Goal: Task Accomplishment & Management: Use online tool/utility

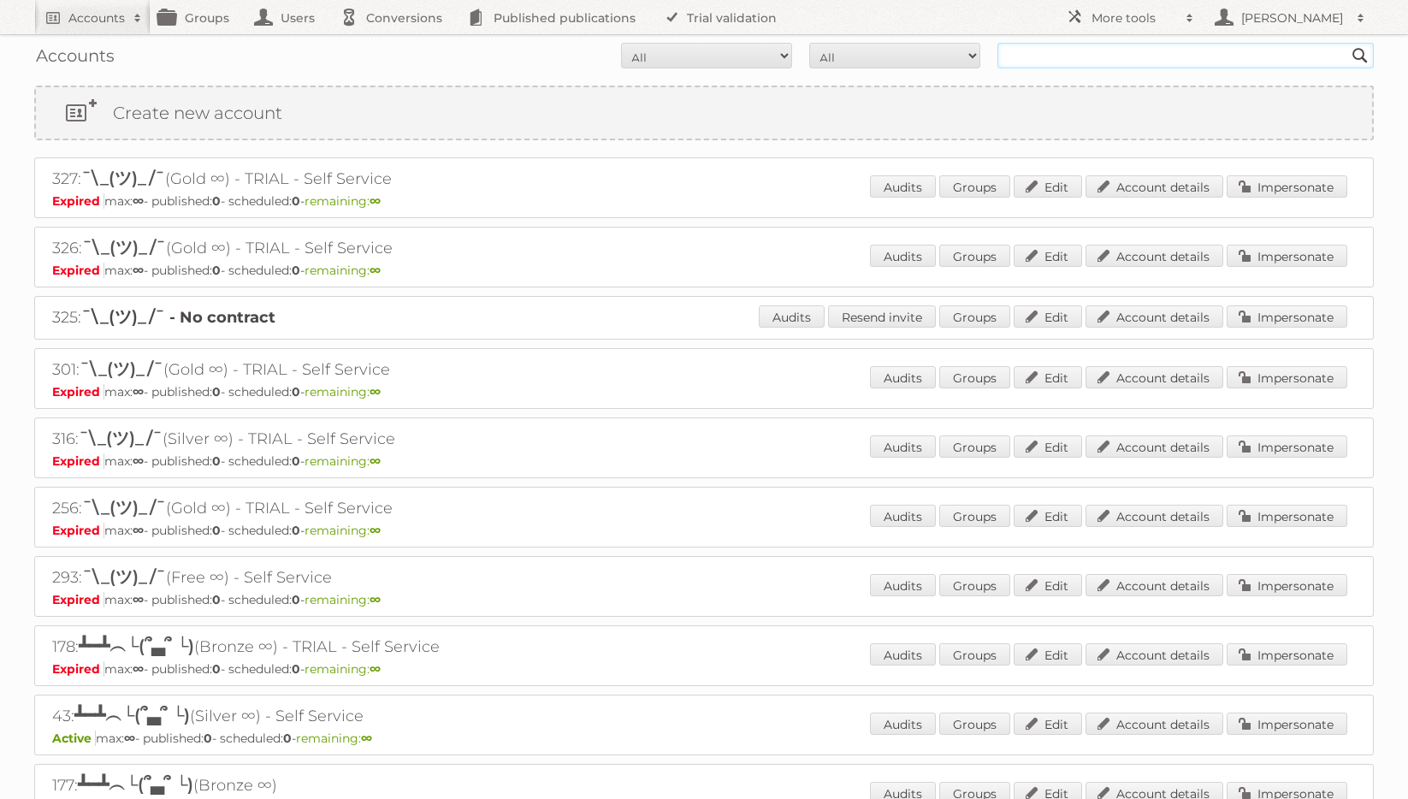
click at [1117, 56] on input "text" at bounding box center [1185, 56] width 376 height 26
type input "rodware"
click at [1347, 43] on input "Search" at bounding box center [1360, 56] width 26 height 26
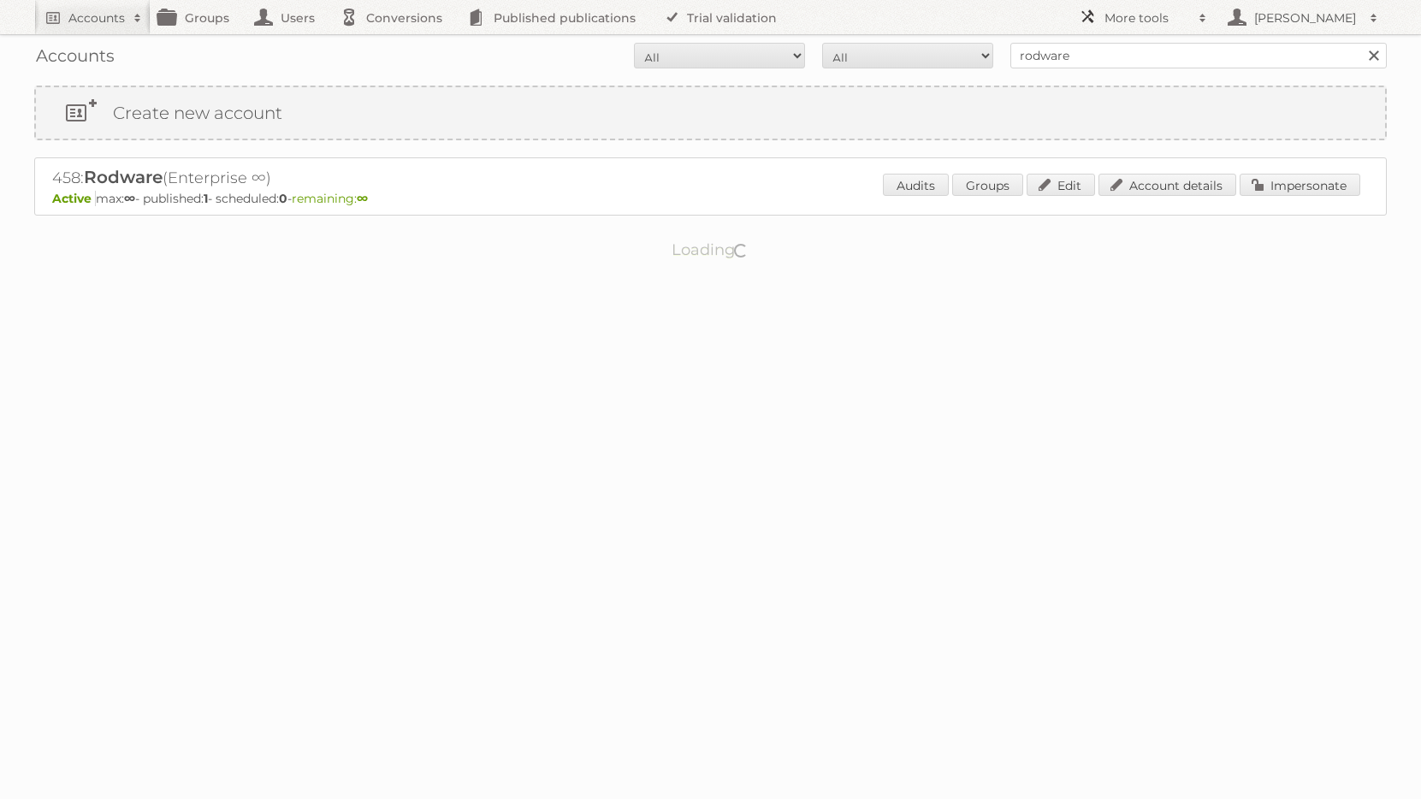
click at [1166, 11] on h2 "More tools" at bounding box center [1147, 17] width 86 height 17
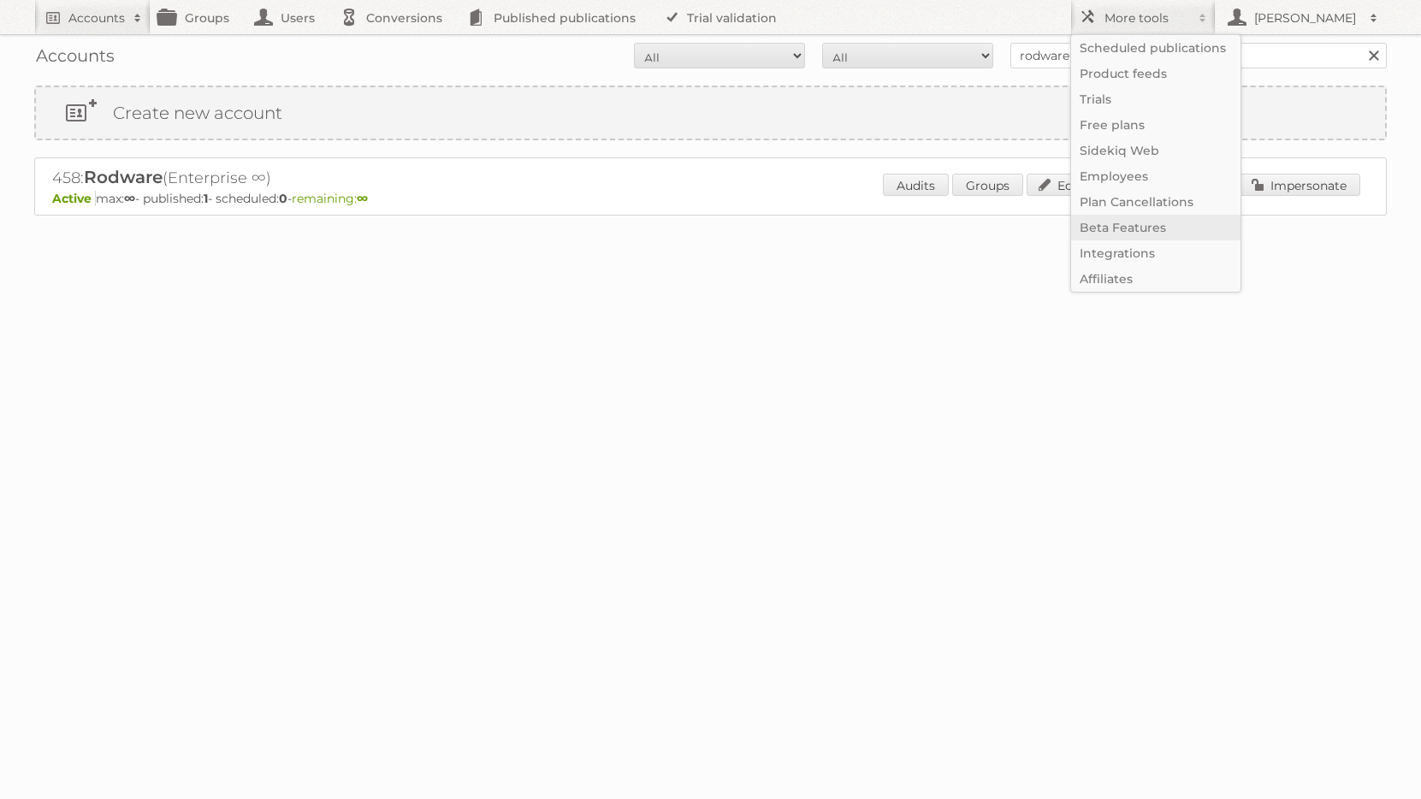
click at [1168, 225] on link "Beta Features" at bounding box center [1155, 228] width 169 height 26
click at [673, 499] on body "Accounts Search Advanced Search Create new account Groups Users Conversions Pub…" at bounding box center [710, 399] width 1421 height 799
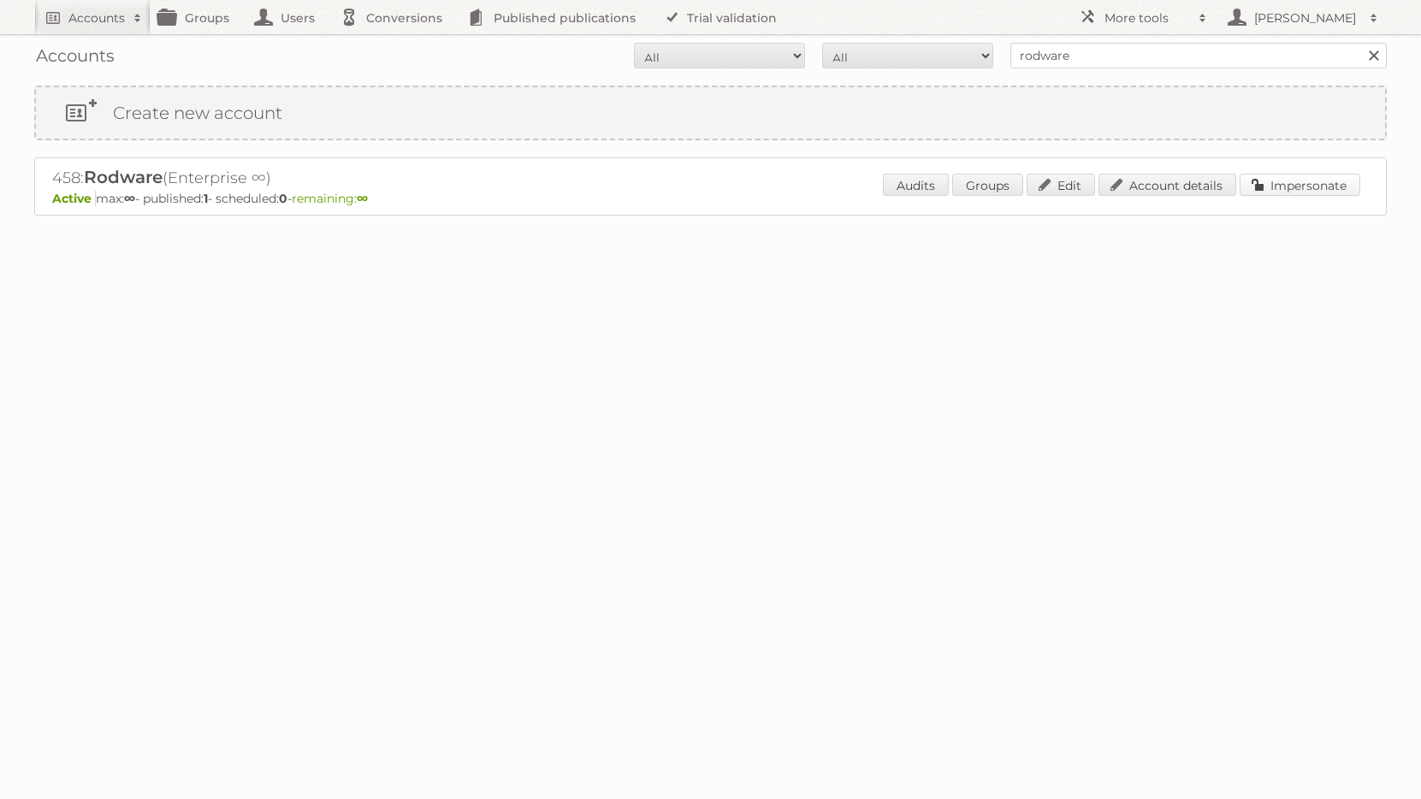
click at [1285, 189] on link "Impersonate" at bounding box center [1299, 185] width 121 height 22
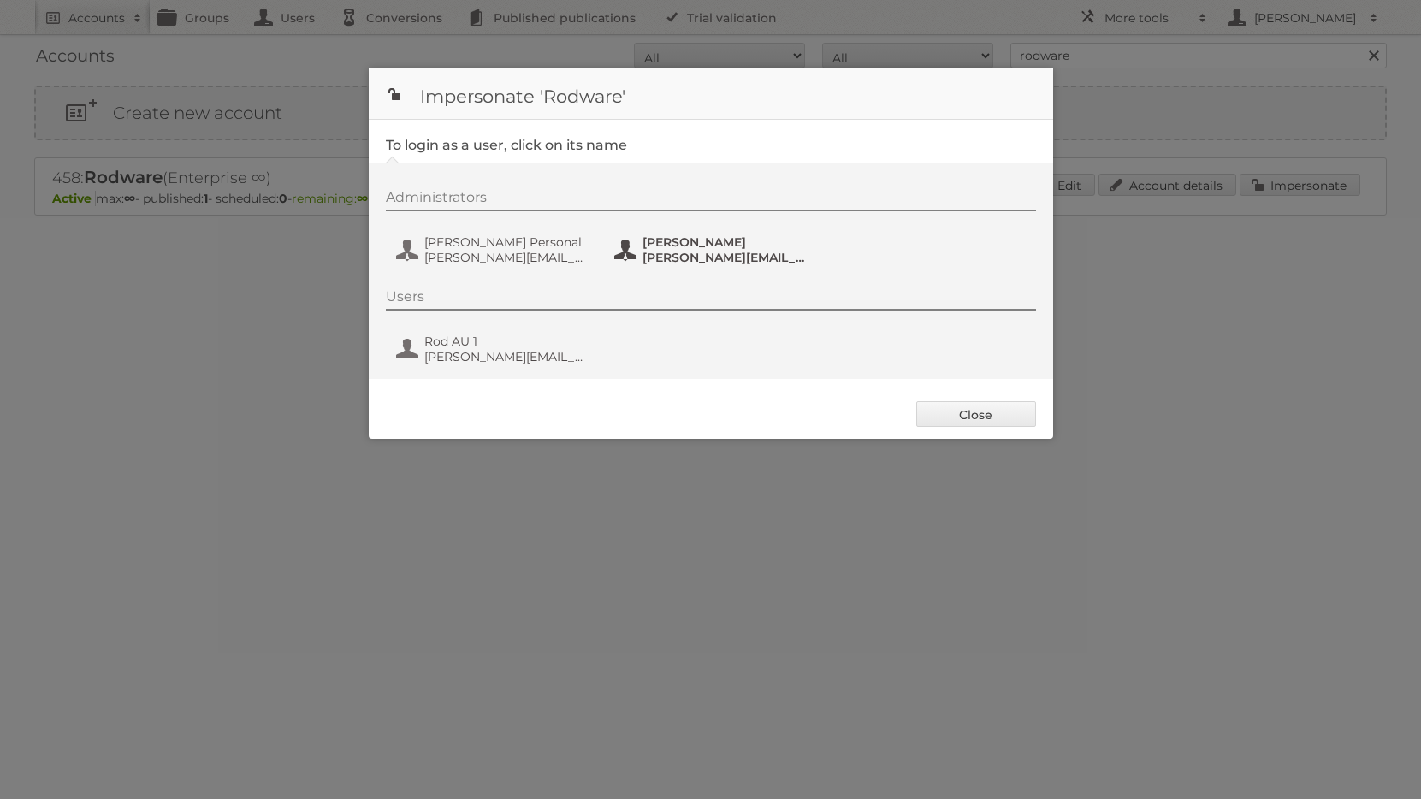
click at [685, 242] on span "[PERSON_NAME]" at bounding box center [725, 241] width 166 height 15
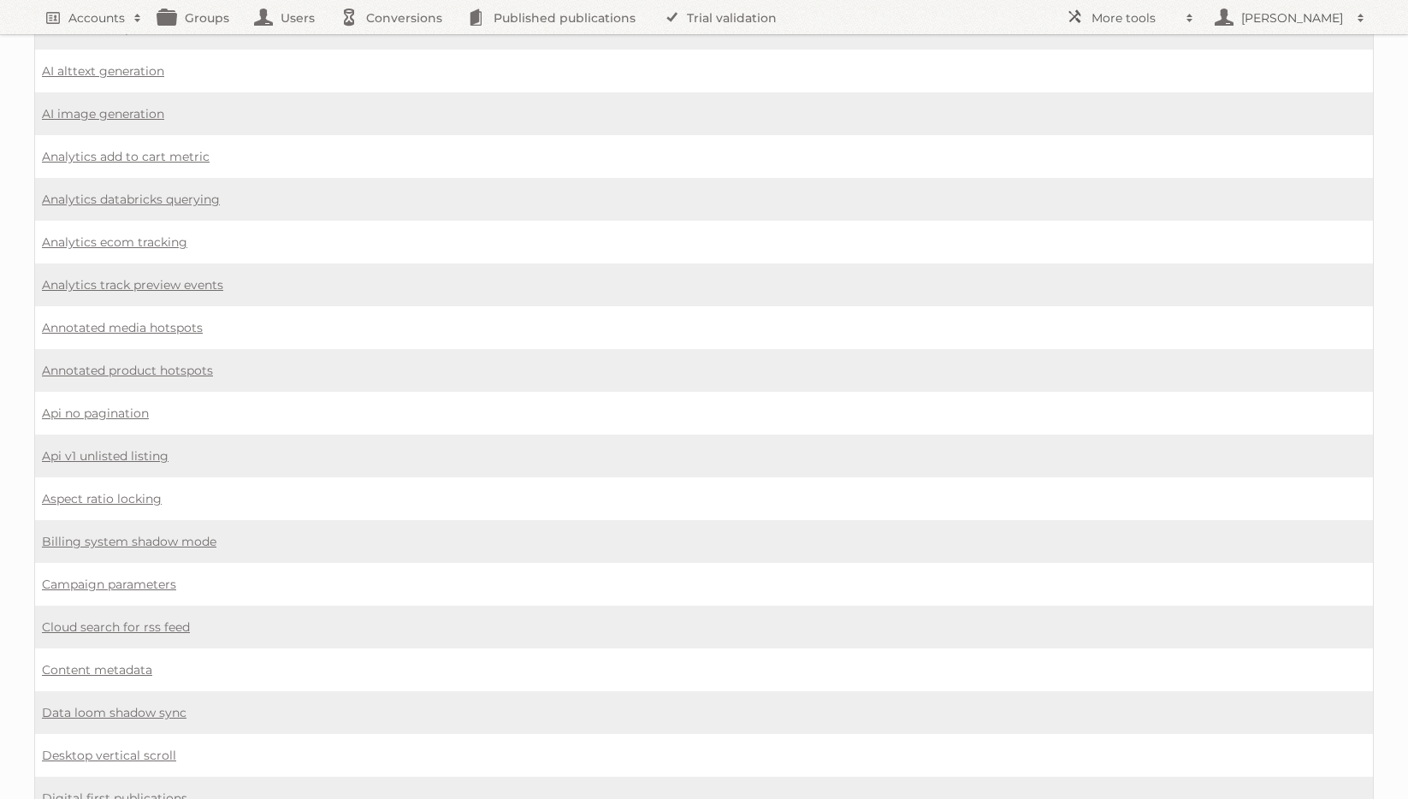
scroll to position [236, 0]
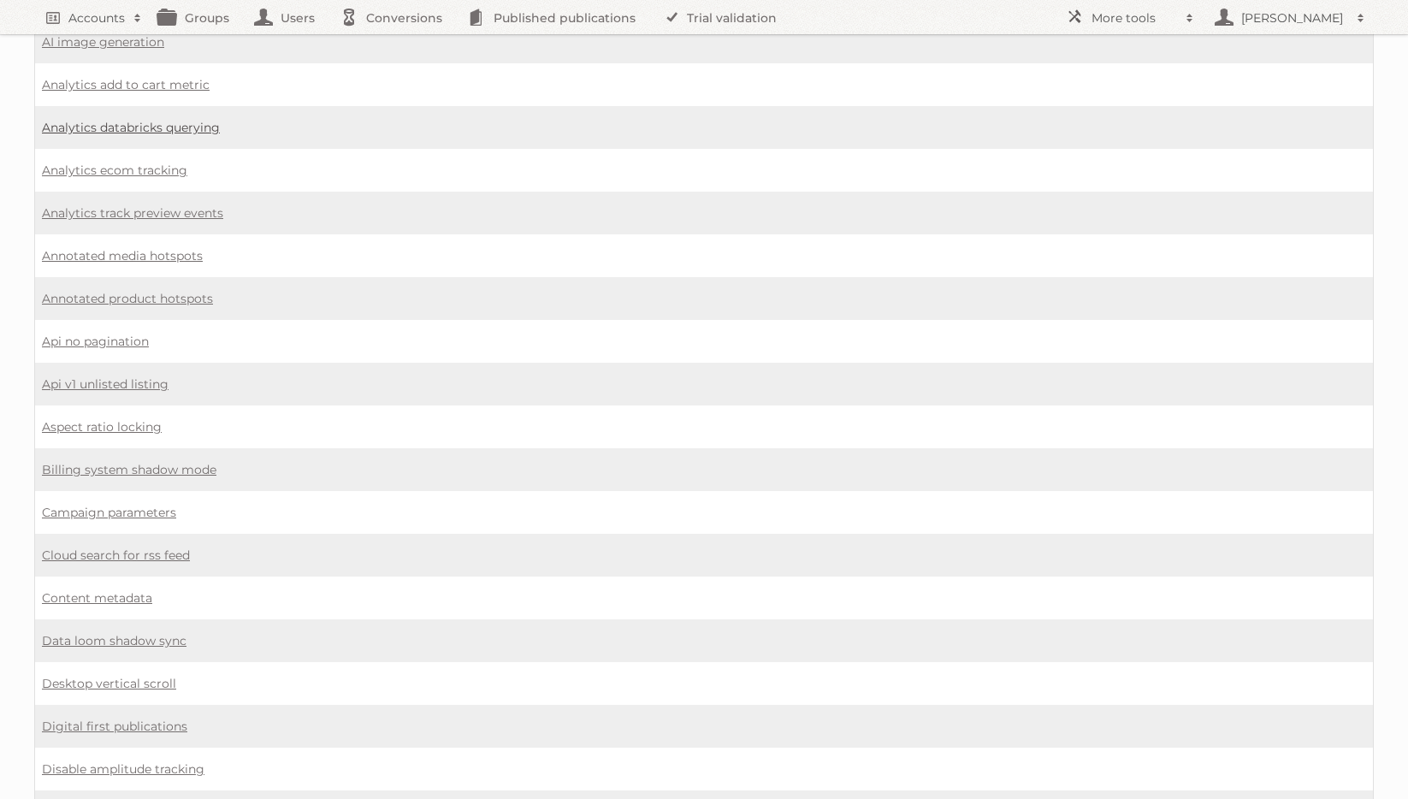
click at [194, 121] on link "Analytics databricks querying" at bounding box center [131, 127] width 178 height 15
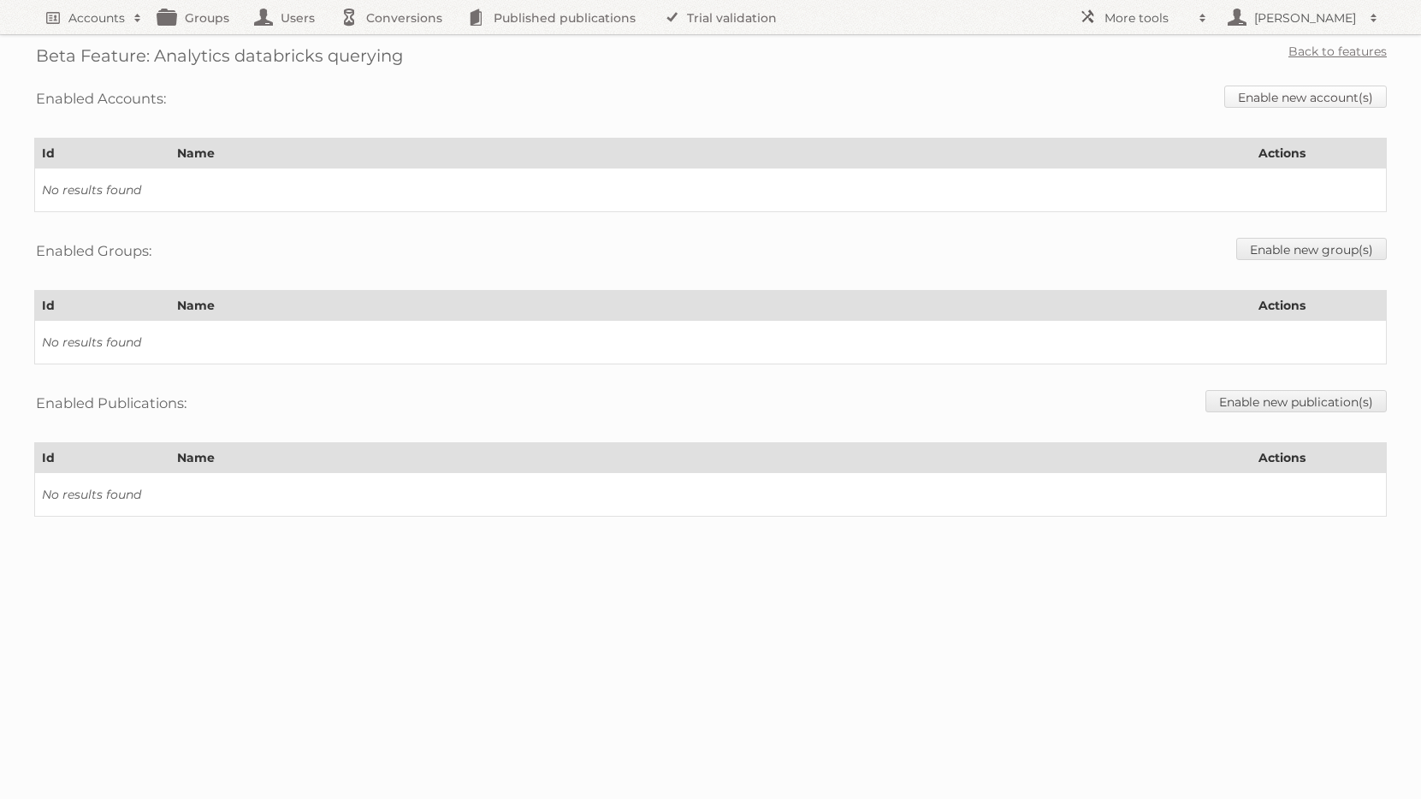
click at [1309, 92] on link "Enable new account(s)" at bounding box center [1305, 97] width 163 height 22
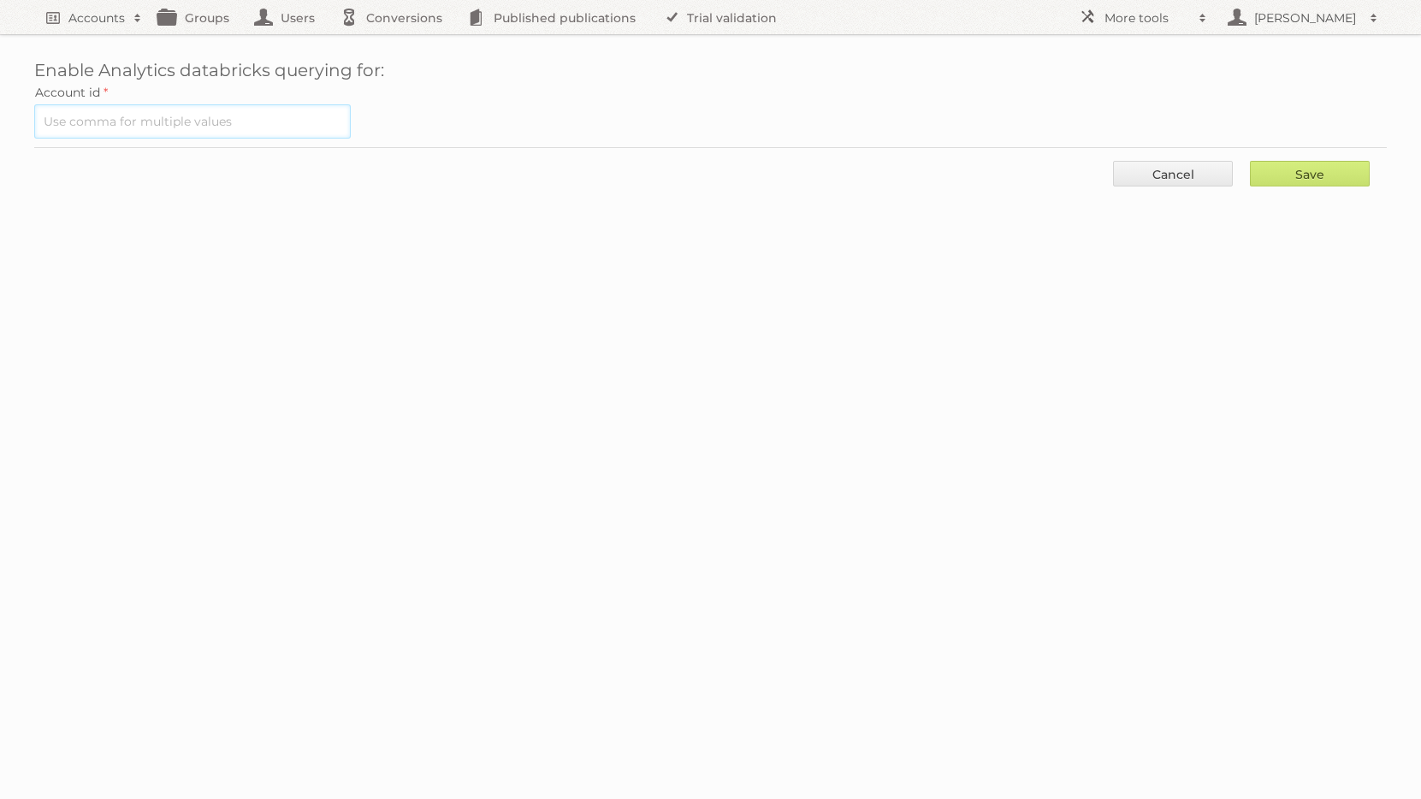
click at [236, 123] on input "text" at bounding box center [192, 121] width 316 height 34
type input "4"
click at [1121, 180] on link "Cancel" at bounding box center [1173, 174] width 120 height 26
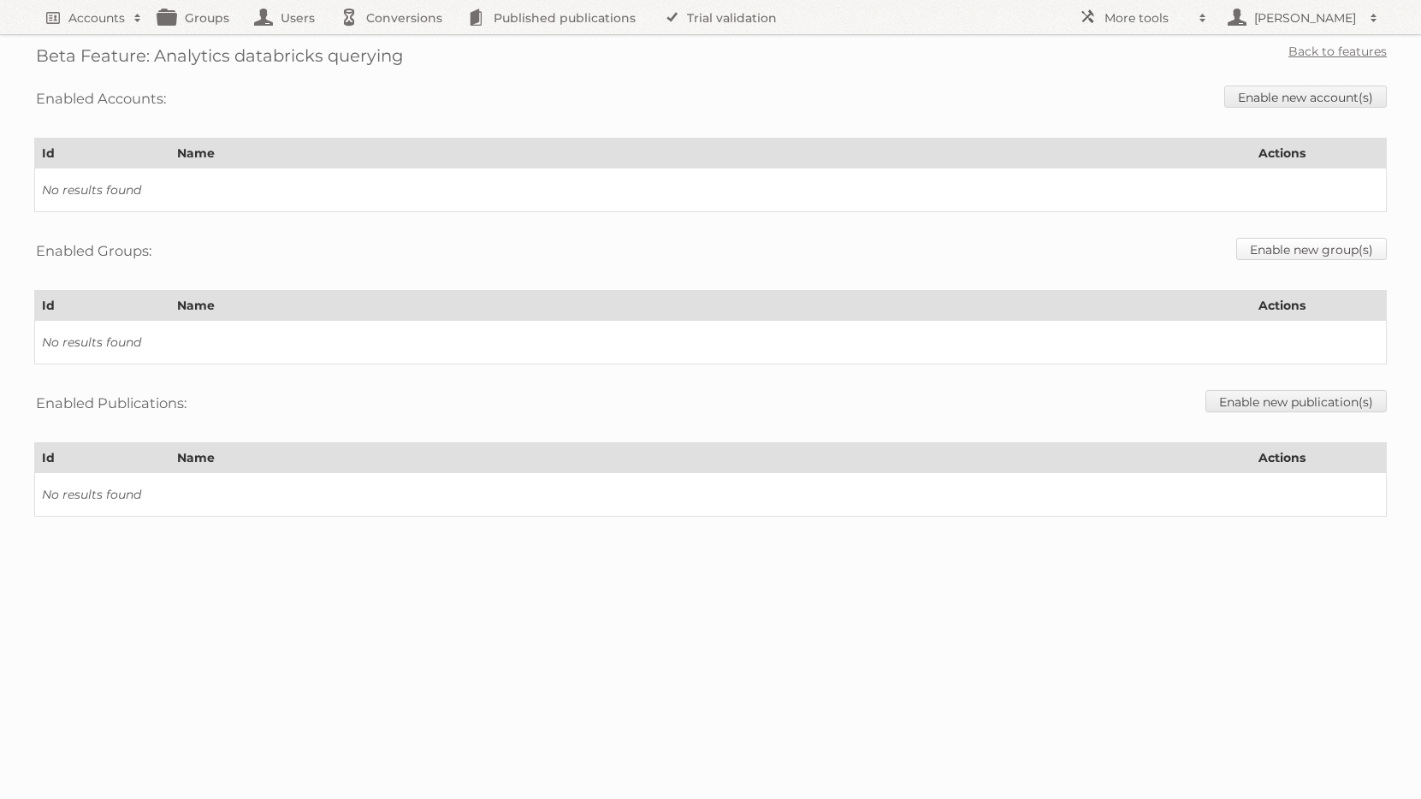
click at [1302, 256] on link "Enable new group(s)" at bounding box center [1311, 249] width 151 height 22
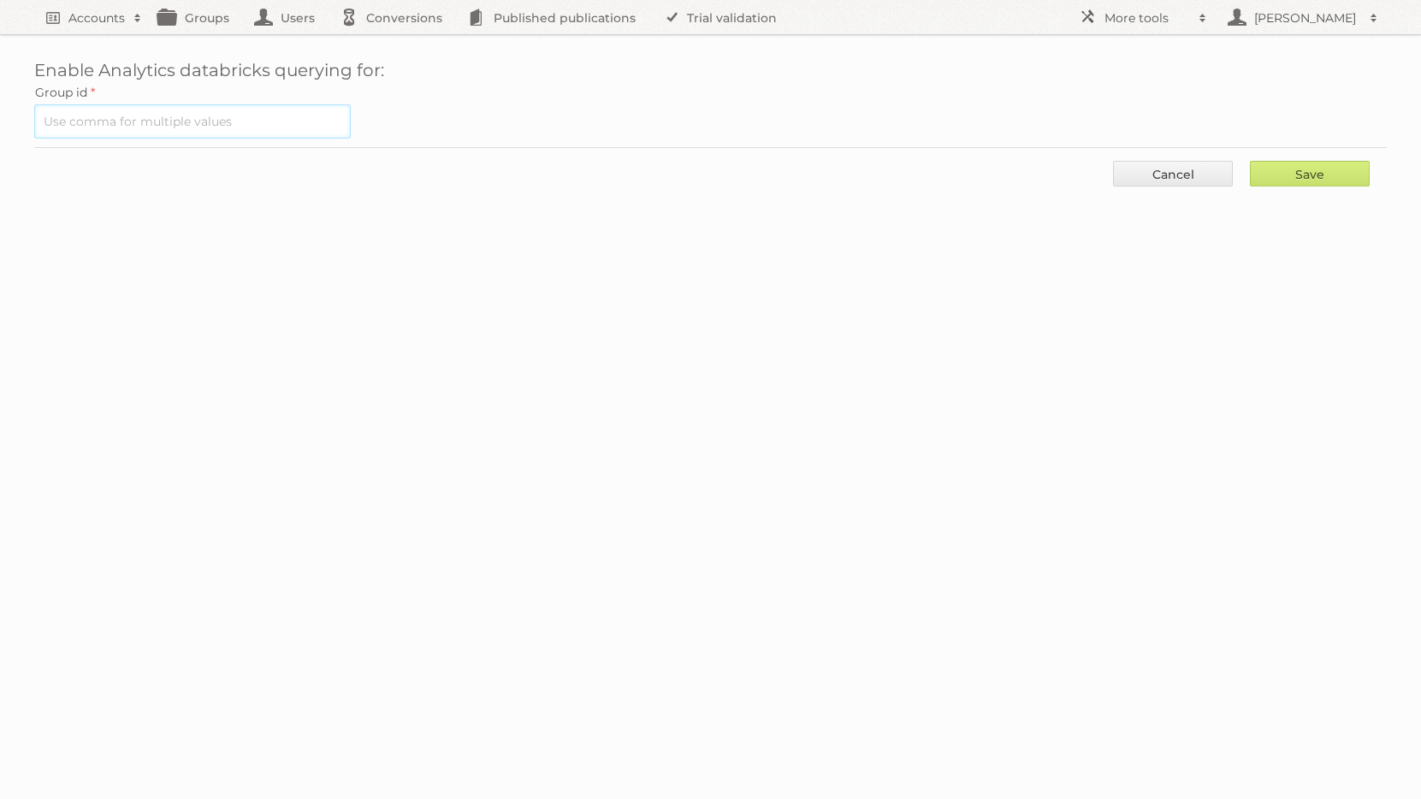
click at [171, 122] on input "text" at bounding box center [192, 121] width 316 height 34
type input "1042"
click at [1301, 169] on input "Save" at bounding box center [1310, 174] width 120 height 26
type input "..."
